Goal: Task Accomplishment & Management: Complete application form

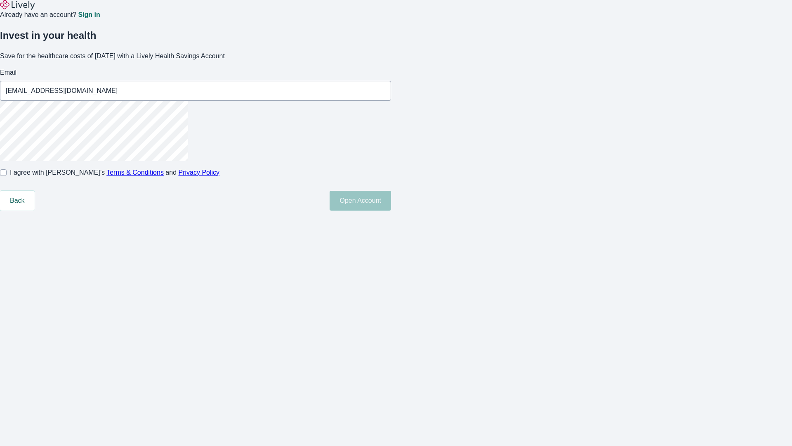
click at [7, 176] on input "I agree with Lively’s Terms & Conditions and Privacy Policy" at bounding box center [3, 172] width 7 height 7
checkbox input "true"
click at [391, 210] on button "Open Account" at bounding box center [360, 201] width 61 height 20
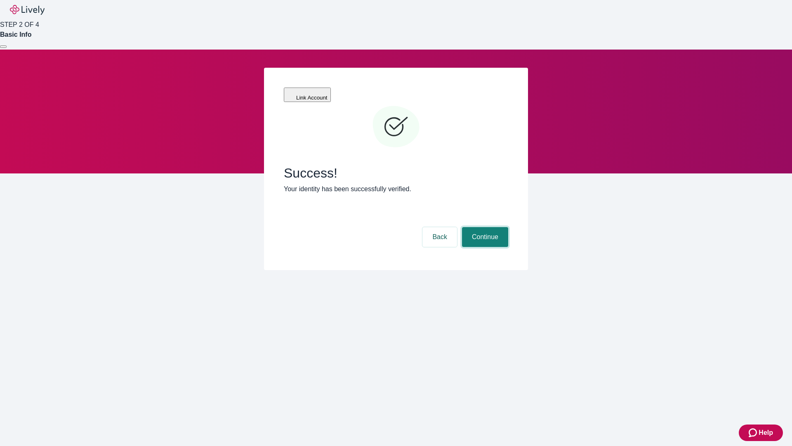
click at [484, 227] on button "Continue" at bounding box center [485, 237] width 46 height 20
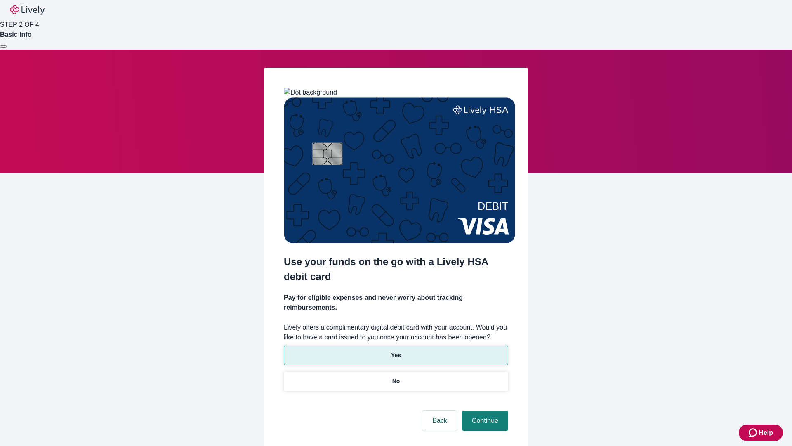
click at [396, 351] on p "Yes" at bounding box center [396, 355] width 10 height 9
click at [484, 411] on button "Continue" at bounding box center [485, 421] width 46 height 20
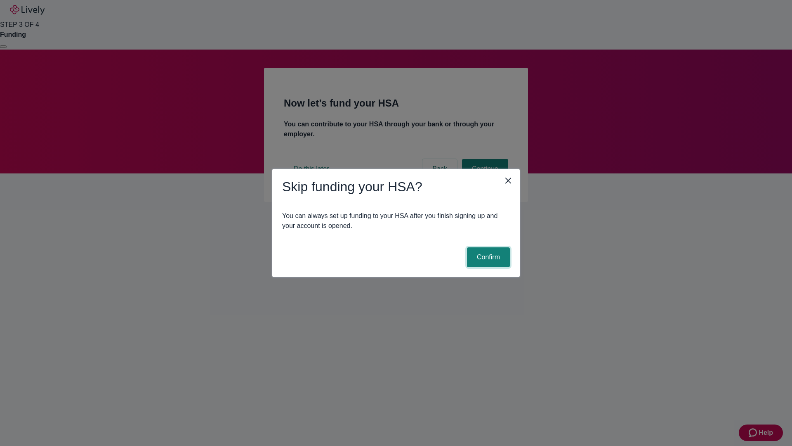
click at [487, 257] on button "Confirm" at bounding box center [488, 257] width 43 height 20
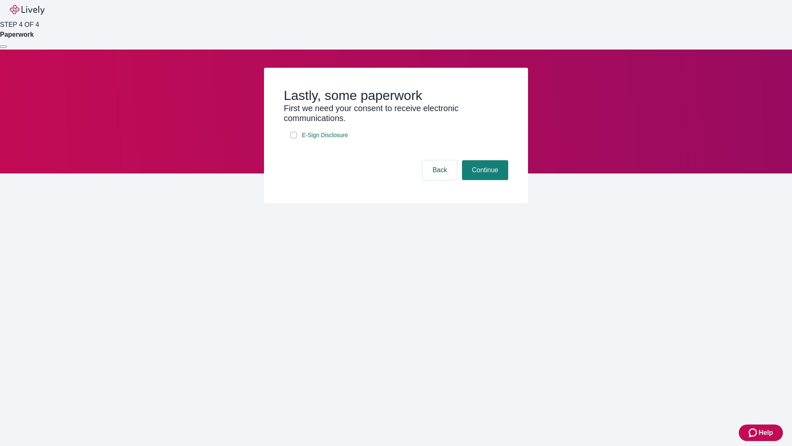
click at [294, 138] on input "E-Sign Disclosure" at bounding box center [293, 135] width 7 height 7
checkbox input "true"
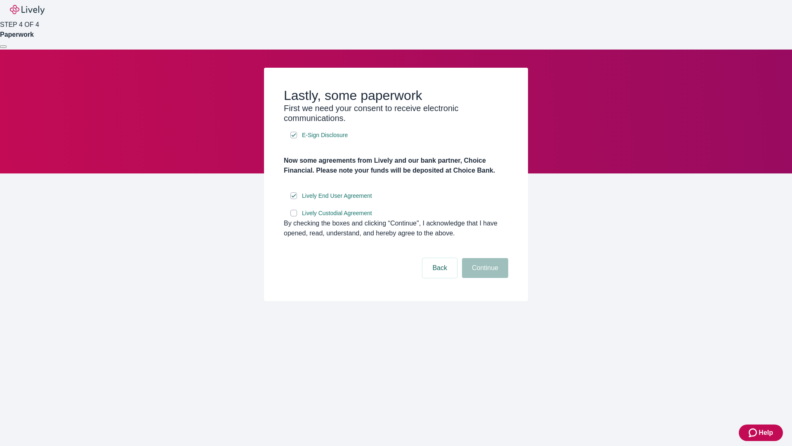
click at [294, 216] on input "Lively Custodial Agreement" at bounding box center [293, 213] width 7 height 7
checkbox input "true"
click at [484, 278] on button "Continue" at bounding box center [485, 268] width 46 height 20
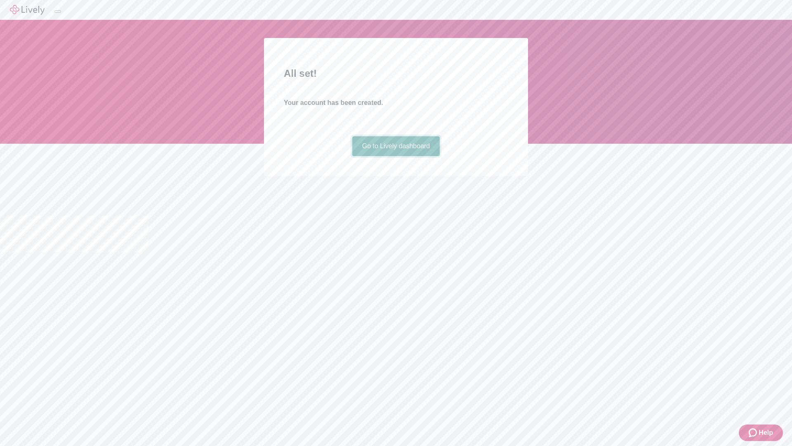
click at [396, 156] on link "Go to Lively dashboard" at bounding box center [396, 146] width 88 height 20
